Goal: Browse casually

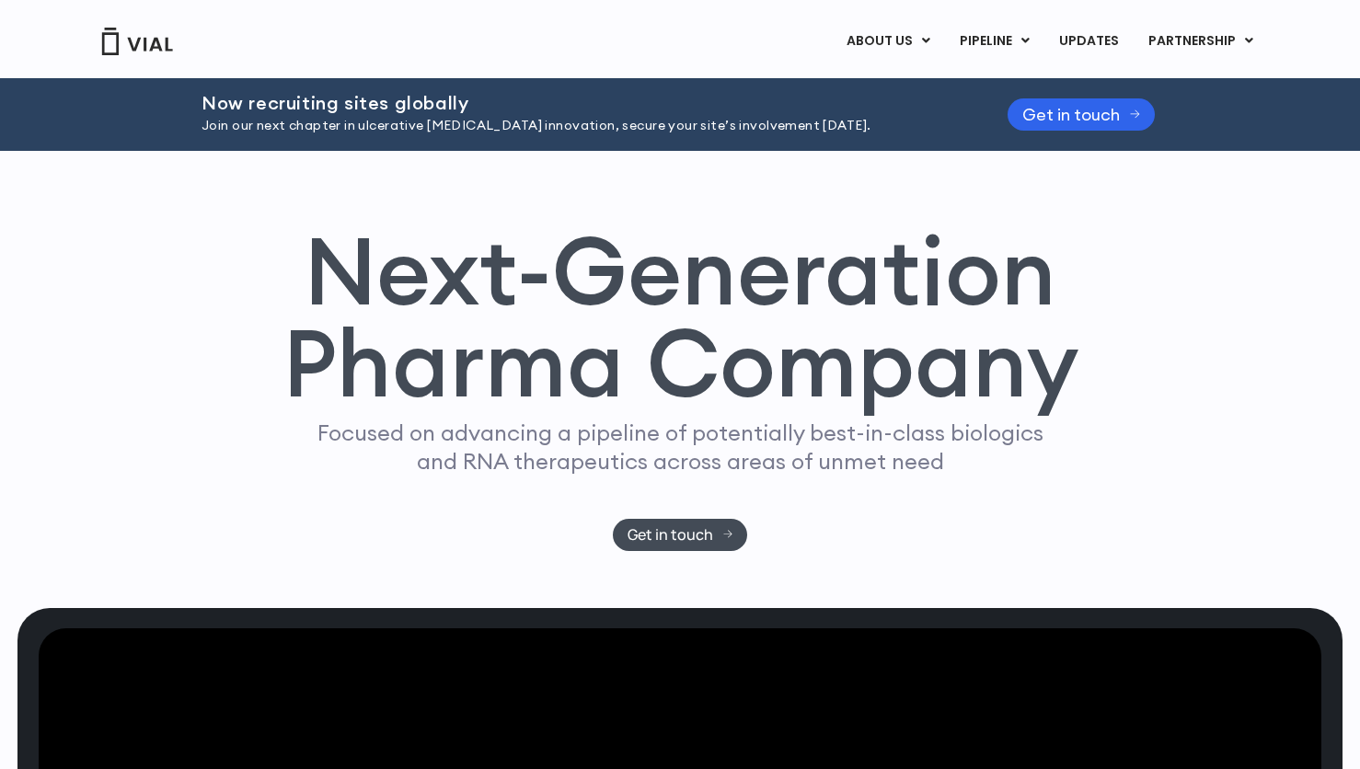
click at [1246, 369] on div "Next-Generation Pharma Company Focused on advancing a pipeline of potentially b…" at bounding box center [680, 387] width 1178 height 327
click at [1166, 341] on div "Next-Generation Pharma Company Focused on advancing a pipeline of potentially b…" at bounding box center [680, 387] width 1178 height 327
